Goal: Find specific page/section: Find specific page/section

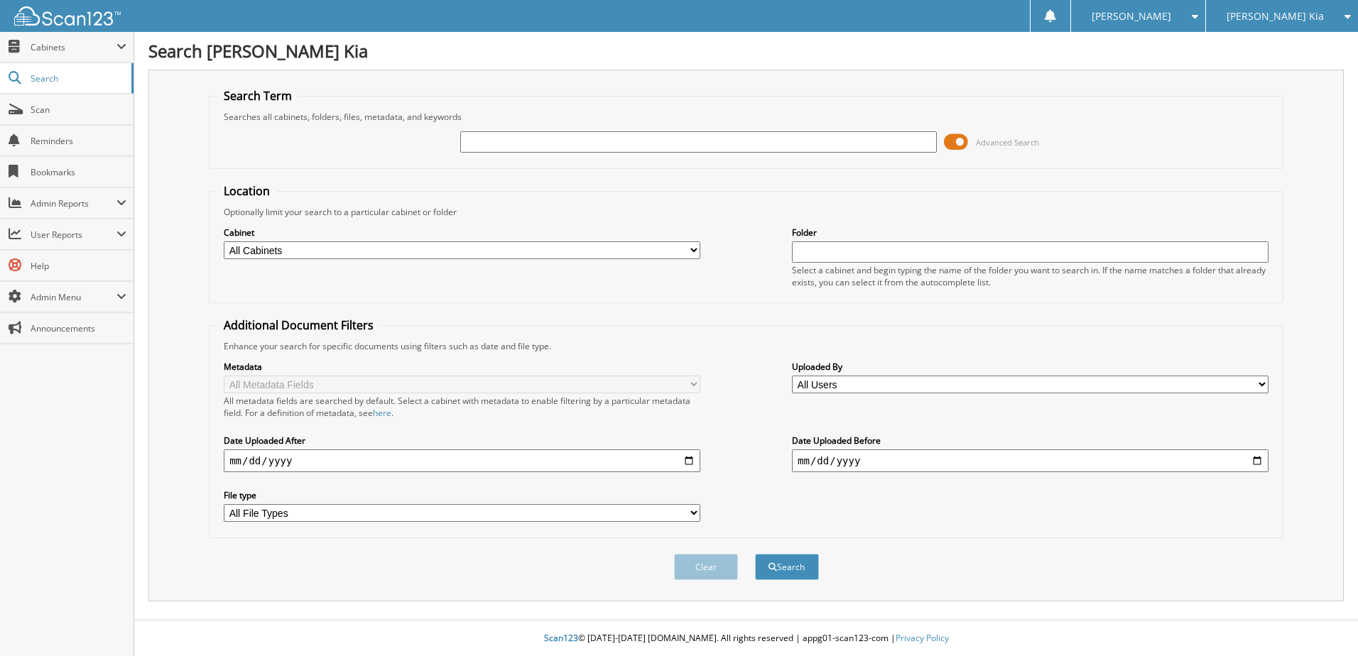
click at [602, 139] on input "text" at bounding box center [698, 141] width 477 height 21
type input "131384"
click at [755, 554] on button "Search" at bounding box center [787, 567] width 64 height 26
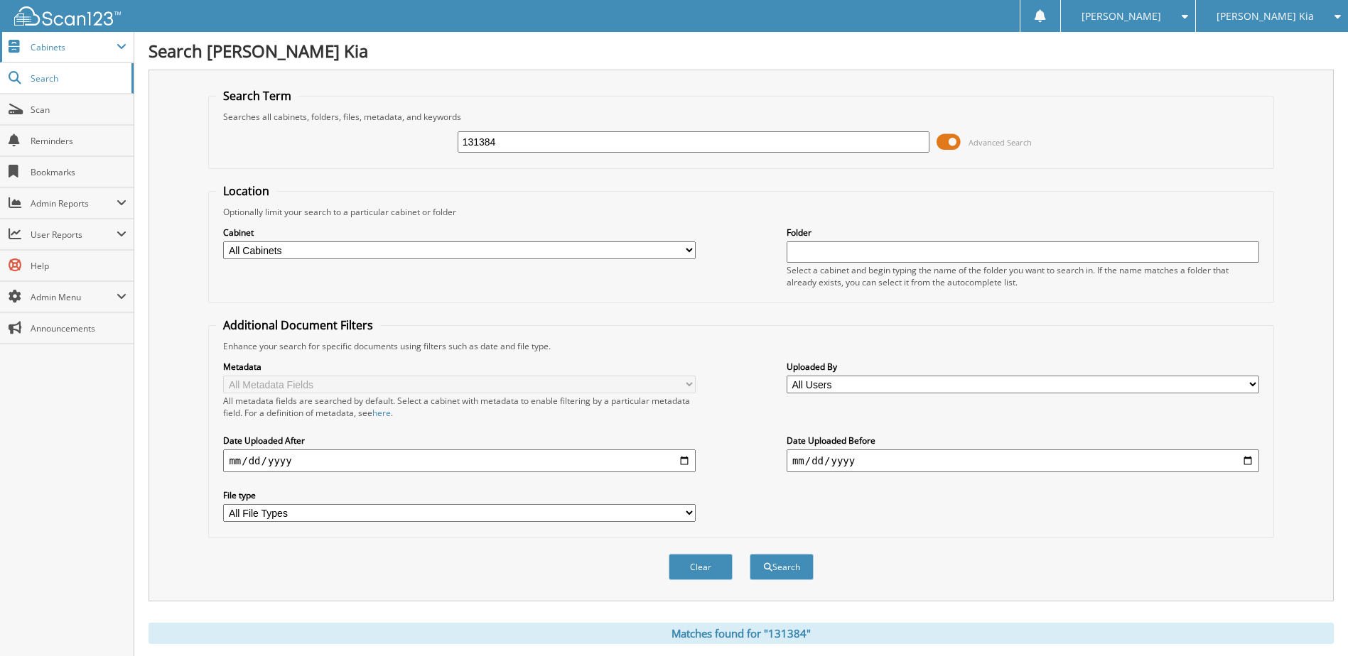
click at [30, 44] on span "Cabinets" at bounding box center [67, 47] width 134 height 31
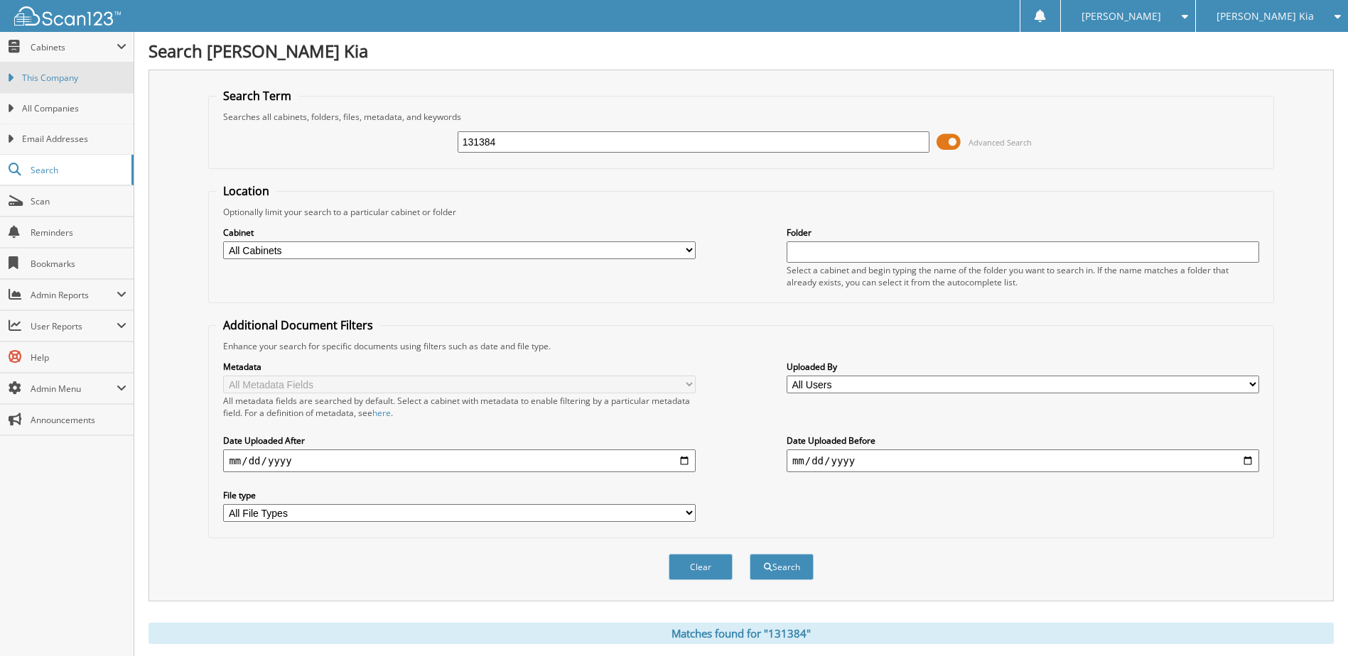
click at [43, 78] on span "This Company" at bounding box center [74, 78] width 104 height 13
